Goal: Navigation & Orientation: Find specific page/section

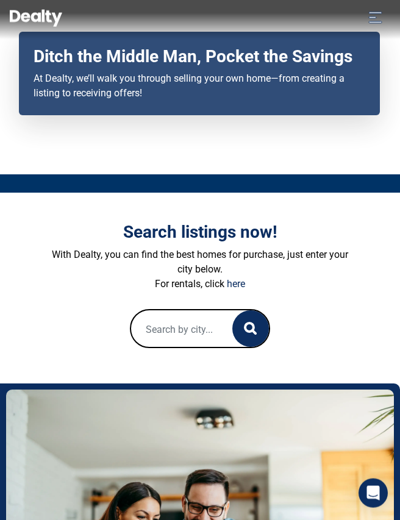
scroll to position [113, 0]
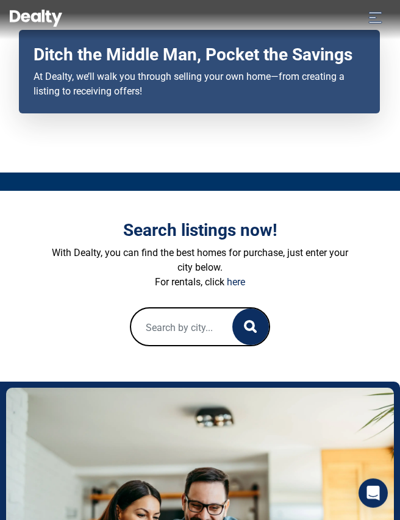
click at [231, 512] on img at bounding box center [200, 517] width 388 height 259
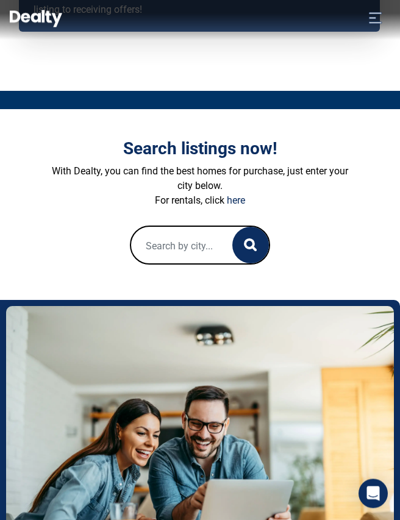
scroll to position [195, 0]
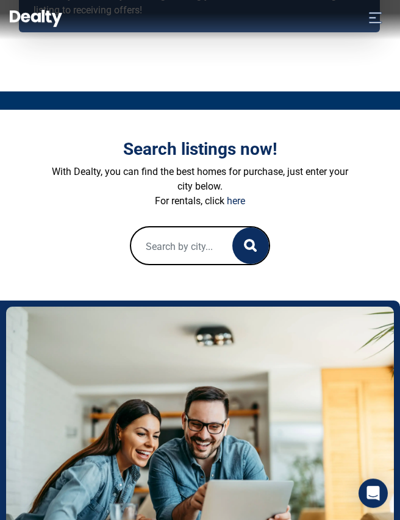
click at [300, 209] on p "For rentals, click here" at bounding box center [200, 201] width 311 height 15
click at [108, 209] on p "For rentals, click here" at bounding box center [200, 201] width 311 height 15
click at [93, 233] on div "Search listings now! With Dealty, you can find the best homes for purchase, jus…" at bounding box center [200, 202] width 311 height 126
click at [101, 265] on form at bounding box center [200, 245] width 311 height 39
click at [165, 184] on p "With Dealty, you can find the best homes for purchase, just enter your city bel…" at bounding box center [200, 179] width 311 height 29
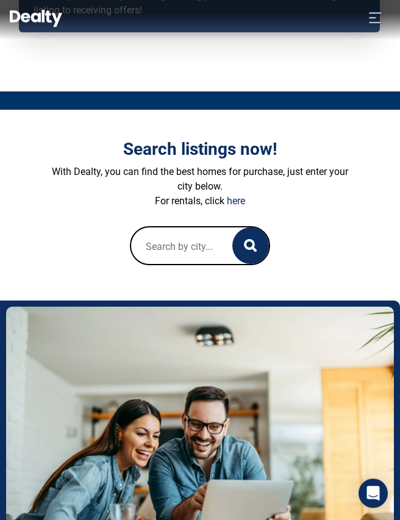
click at [207, 181] on p "With Dealty, you can find the best homes for purchase, just enter your city bel…" at bounding box center [200, 179] width 311 height 29
click at [269, 180] on div "Search listings now! With Dealty, you can find the best homes for purchase, jus…" at bounding box center [200, 202] width 311 height 126
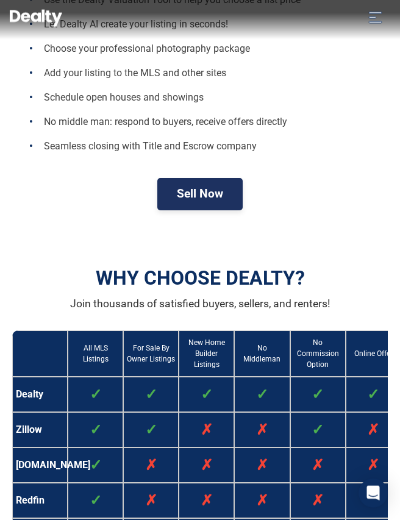
scroll to position [897, 0]
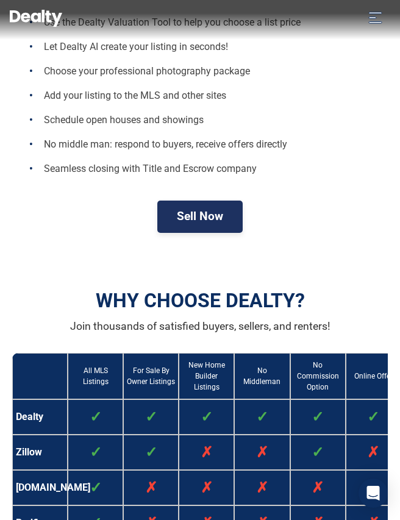
click at [194, 455] on td "✗" at bounding box center [207, 452] width 56 height 35
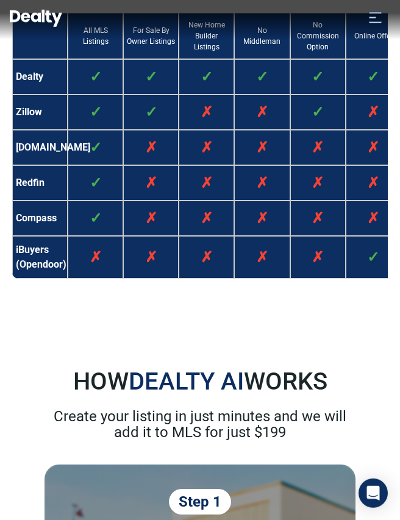
scroll to position [1231, 0]
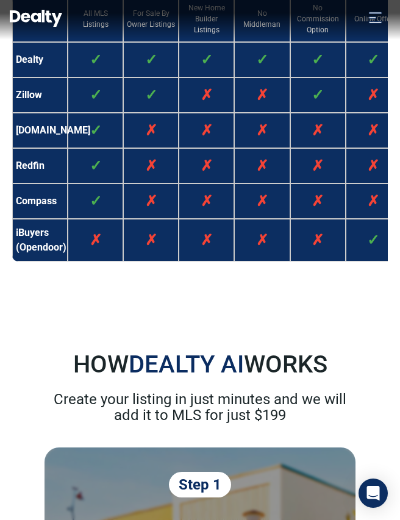
click at [75, 170] on td "✓" at bounding box center [96, 165] width 56 height 35
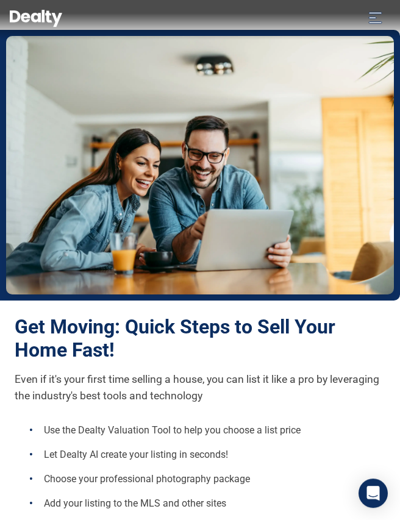
scroll to position [442, 0]
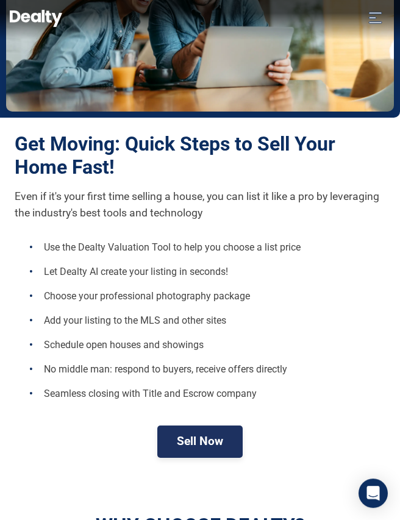
scroll to position [637, 0]
